Goal: Book appointment/travel/reservation

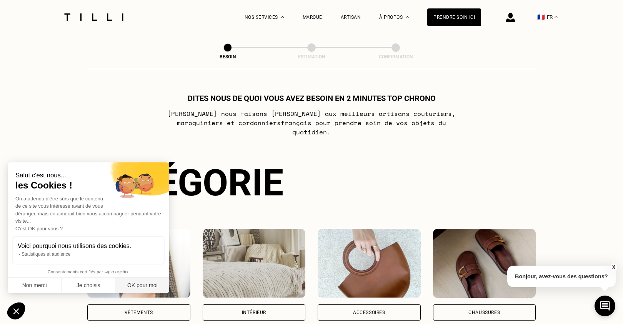
click at [133, 286] on button "OK pour moi" at bounding box center [142, 286] width 54 height 16
checkbox input "true"
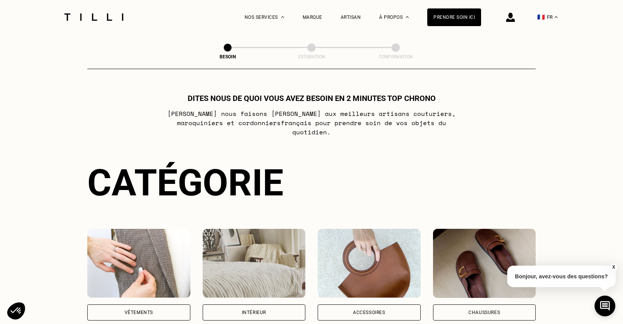
scroll to position [87, 0]
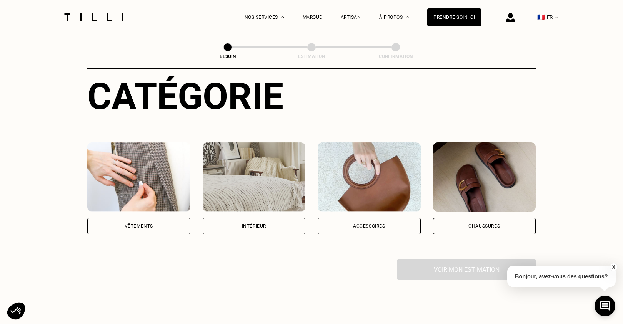
click at [156, 218] on div "Vêtements" at bounding box center [138, 226] width 103 height 16
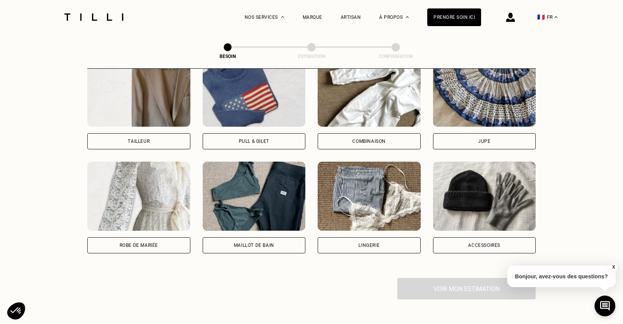
scroll to position [485, 0]
click at [451, 133] on div "Jupe" at bounding box center [484, 141] width 103 height 16
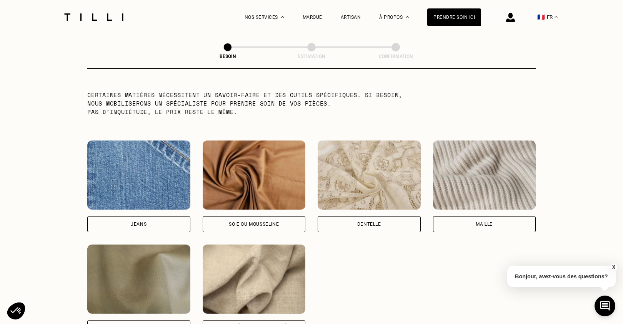
scroll to position [785, 0]
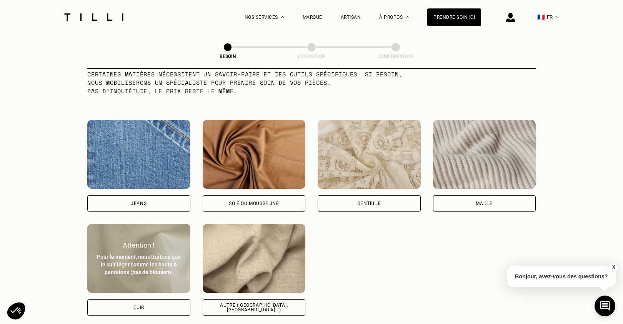
click at [159, 300] on div "Cuir" at bounding box center [138, 308] width 103 height 16
select select "FR"
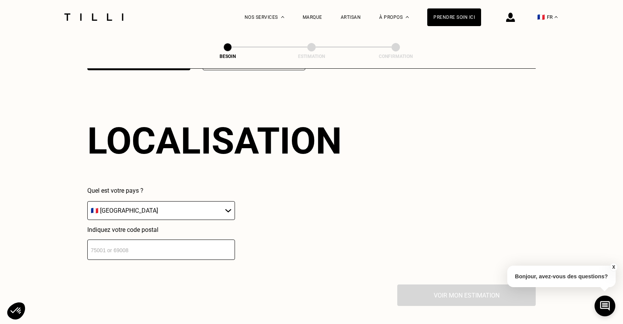
scroll to position [1031, 0]
click at [154, 248] on input "number" at bounding box center [161, 250] width 148 height 20
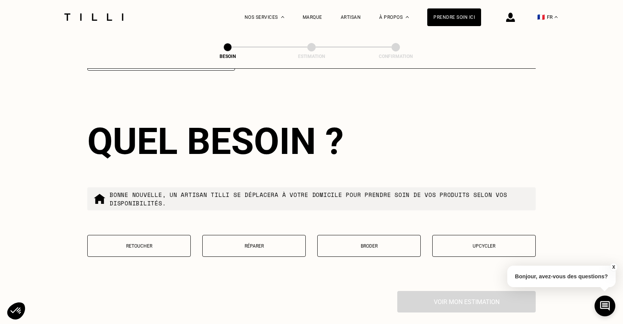
scroll to position [1221, 0]
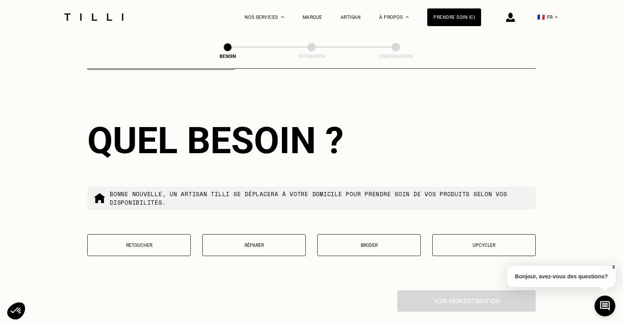
type input "75009"
click at [249, 235] on button "Réparer" at bounding box center [253, 246] width 103 height 22
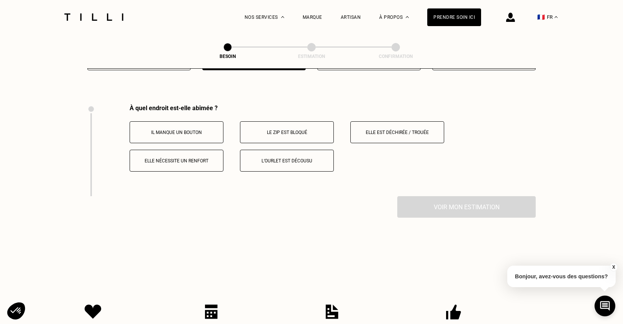
scroll to position [1418, 0]
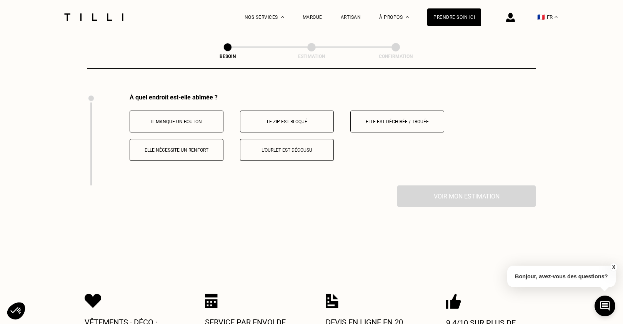
click at [371, 111] on button "Elle est déchirée / trouée" at bounding box center [397, 122] width 94 height 22
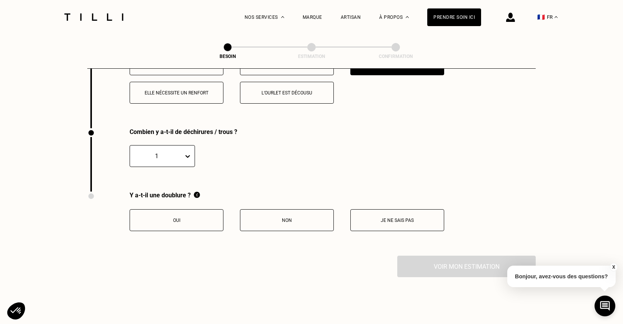
scroll to position [1510, 0]
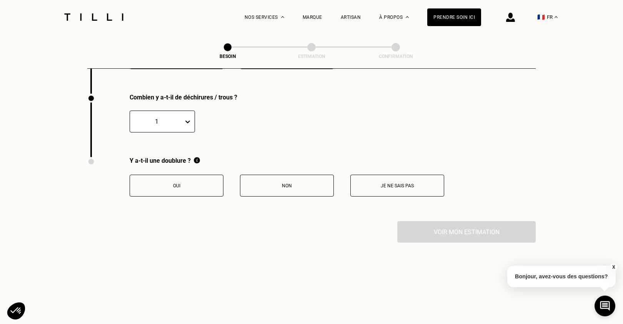
click at [278, 183] on p "Non" at bounding box center [286, 185] width 85 height 5
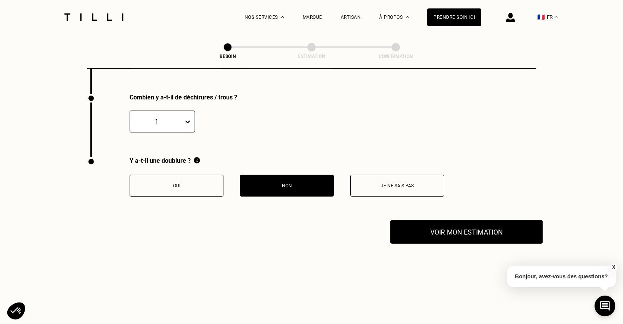
click at [417, 221] on button "Voir mon estimation" at bounding box center [466, 232] width 152 height 24
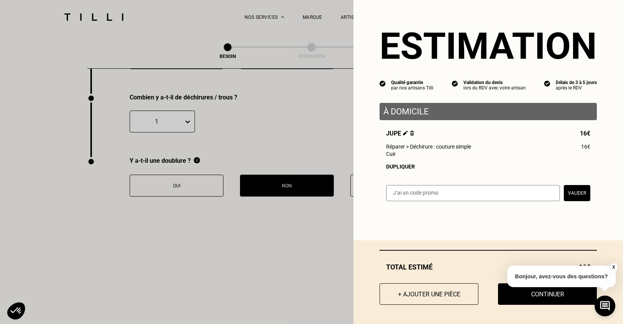
scroll to position [1592, 0]
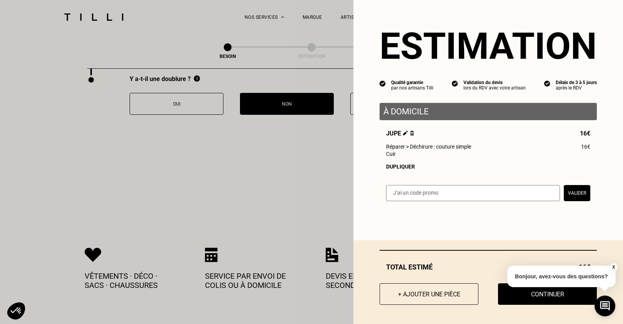
click at [612, 265] on button "X" at bounding box center [613, 267] width 8 height 8
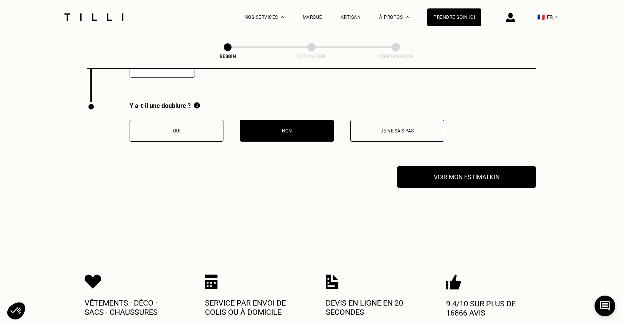
scroll to position [1565, 0]
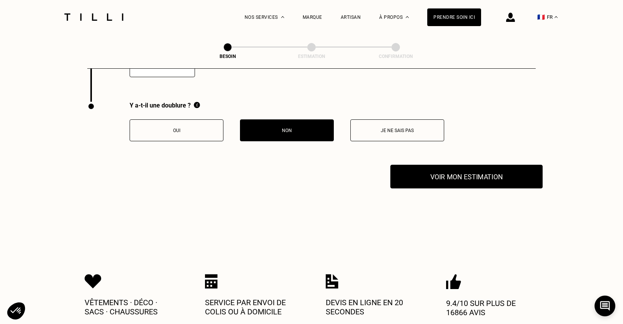
click at [453, 169] on button "Voir mon estimation" at bounding box center [466, 177] width 152 height 24
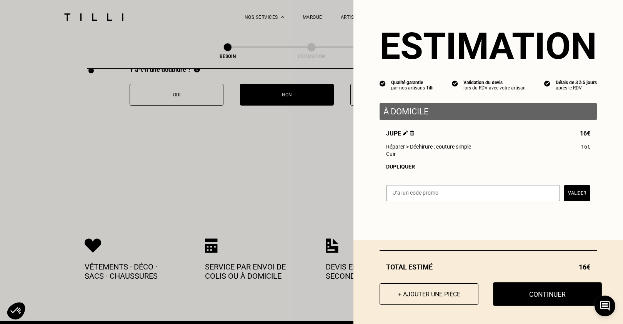
click at [546, 295] on button "Continuer" at bounding box center [547, 295] width 109 height 24
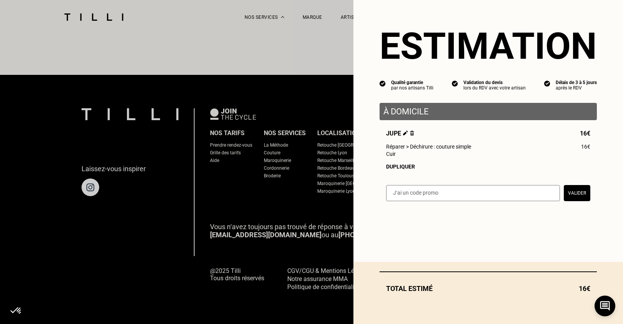
scroll to position [453, 0]
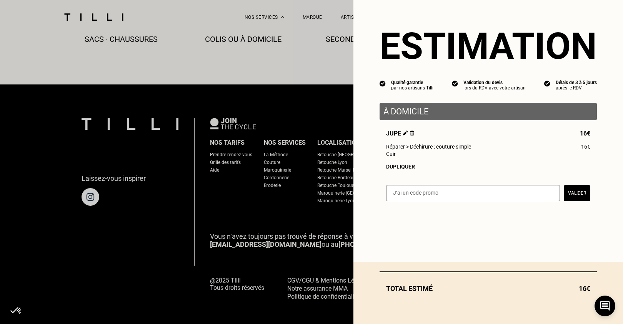
select select "FR"
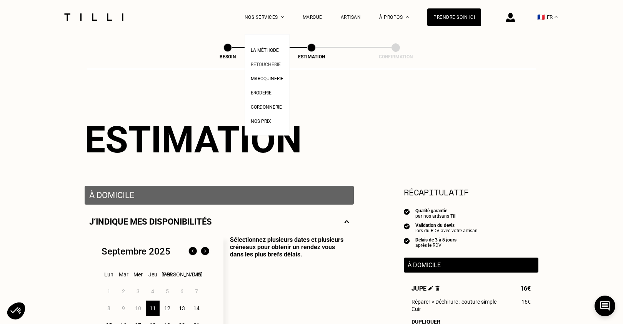
click at [265, 67] on span "Retoucherie" at bounding box center [266, 64] width 30 height 5
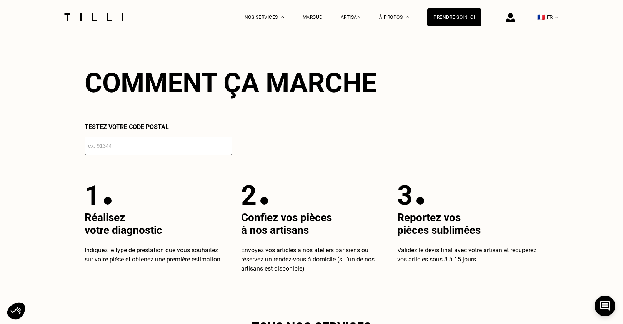
scroll to position [1364, 0]
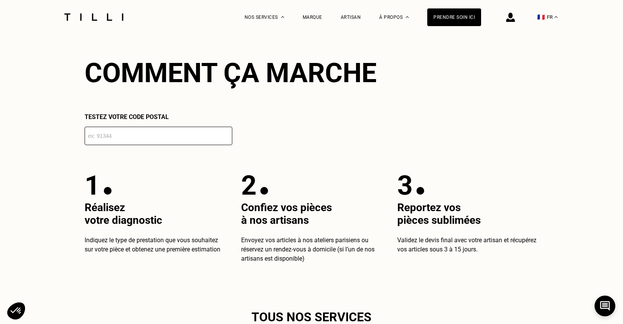
click at [193, 135] on input "number" at bounding box center [159, 136] width 148 height 18
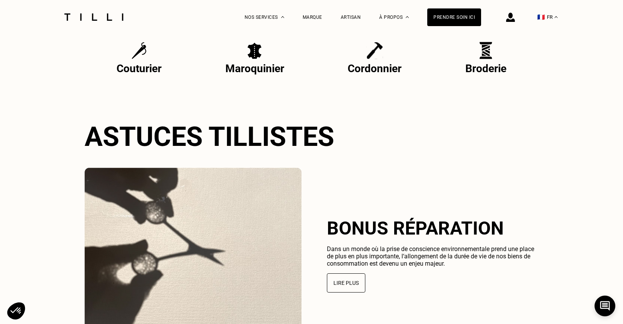
scroll to position [1706, 0]
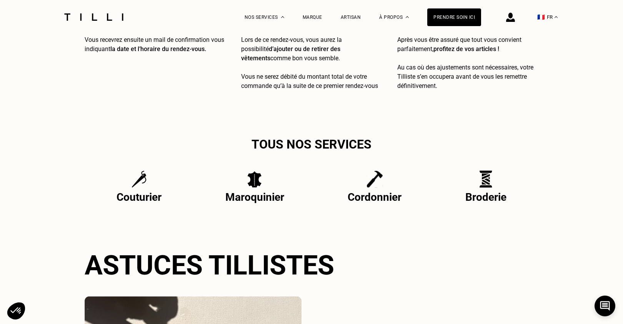
type input "75009"
